Goal: Information Seeking & Learning: Understand process/instructions

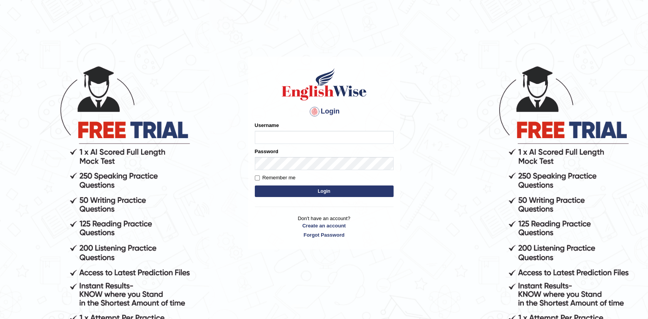
type input "afreen"
click at [323, 191] on button "Login" at bounding box center [324, 192] width 139 height 12
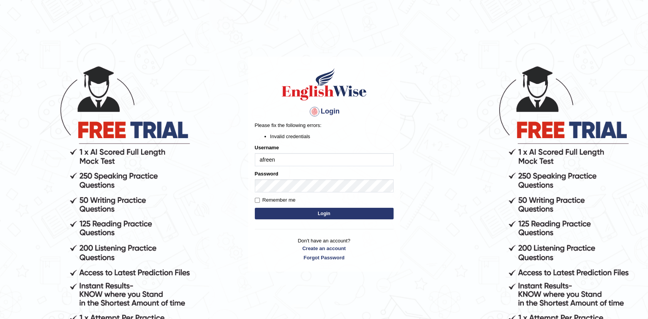
click at [287, 161] on input "afreen" at bounding box center [324, 159] width 139 height 13
type input "Afreen11"
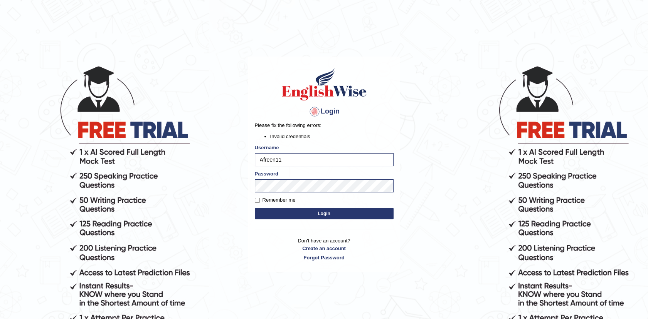
click at [314, 214] on button "Login" at bounding box center [324, 214] width 139 height 12
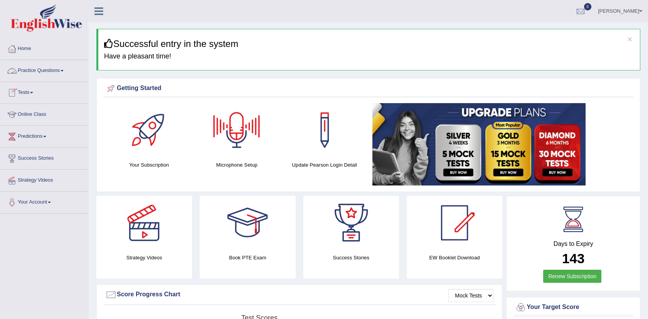
click at [39, 69] on link "Practice Questions" at bounding box center [44, 69] width 88 height 19
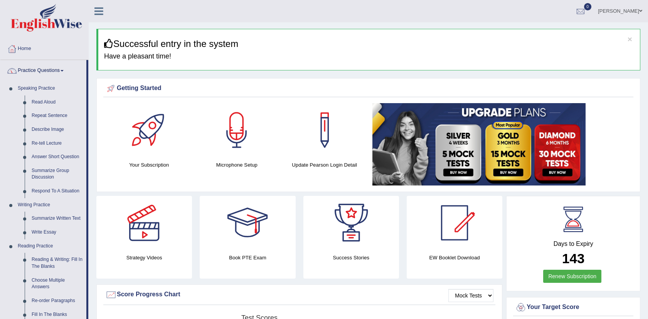
click at [52, 69] on link "Practice Questions" at bounding box center [43, 69] width 86 height 19
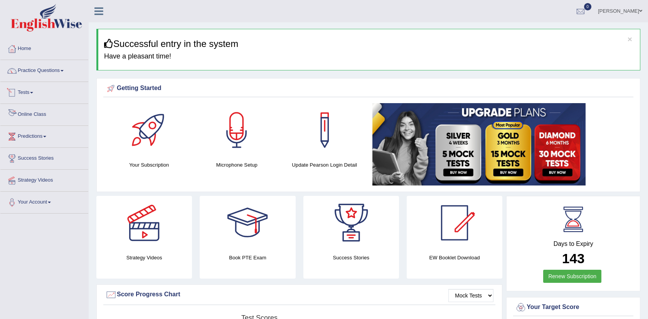
click at [40, 113] on link "Online Class" at bounding box center [44, 113] width 88 height 19
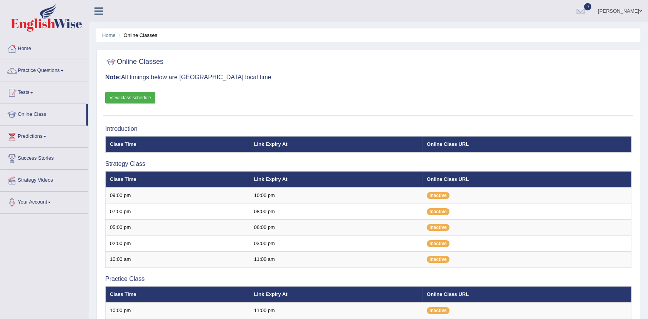
click at [133, 97] on link "View class schedule" at bounding box center [130, 98] width 50 height 12
